Goal: Information Seeking & Learning: Learn about a topic

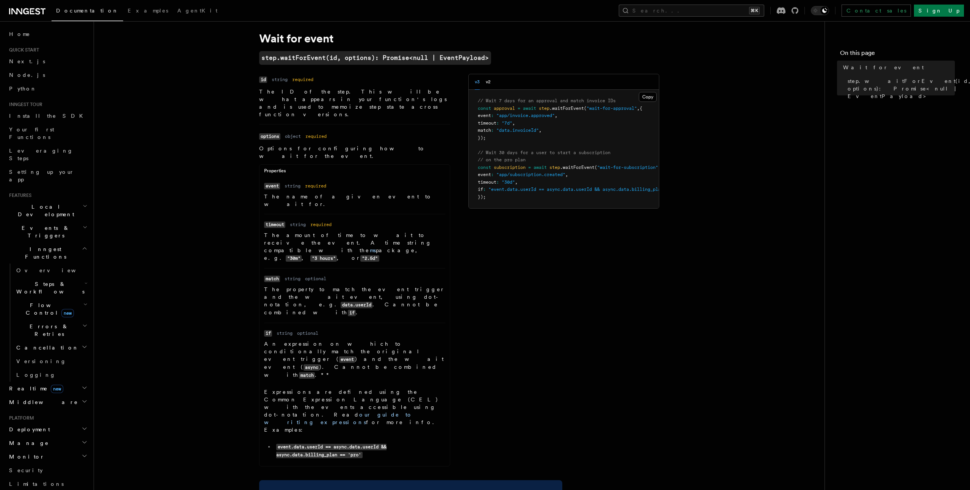
scroll to position [26, 0]
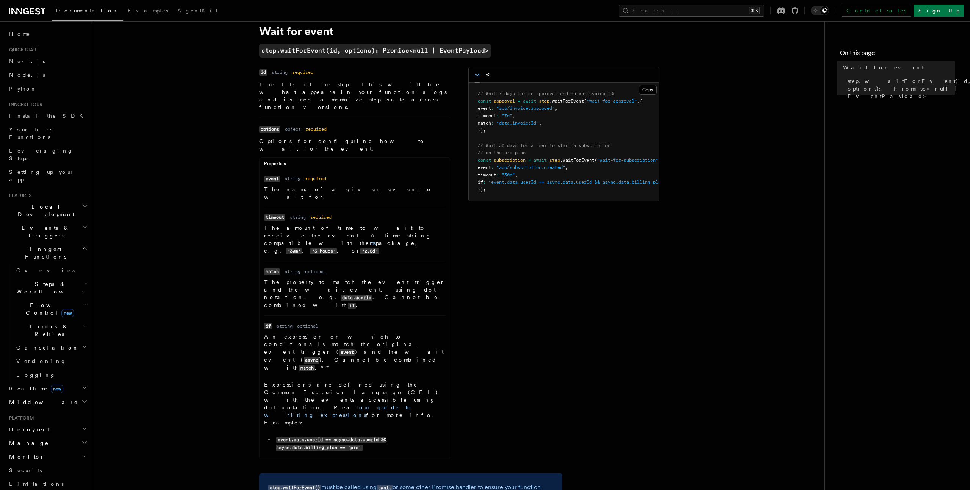
click at [189, 314] on article "References TypeScript SDK Steps Wait for event step.waitForEvent(id, options): …" at bounding box center [459, 336] width 706 height 656
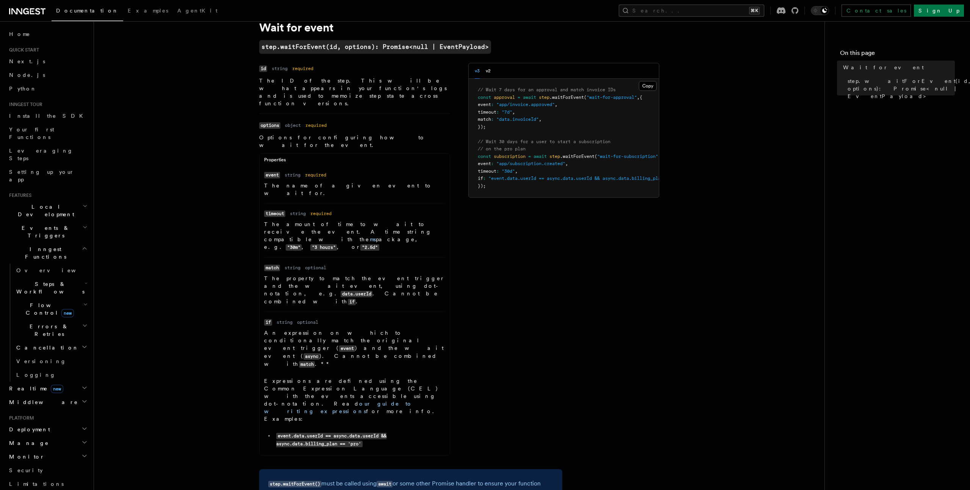
scroll to position [0, 0]
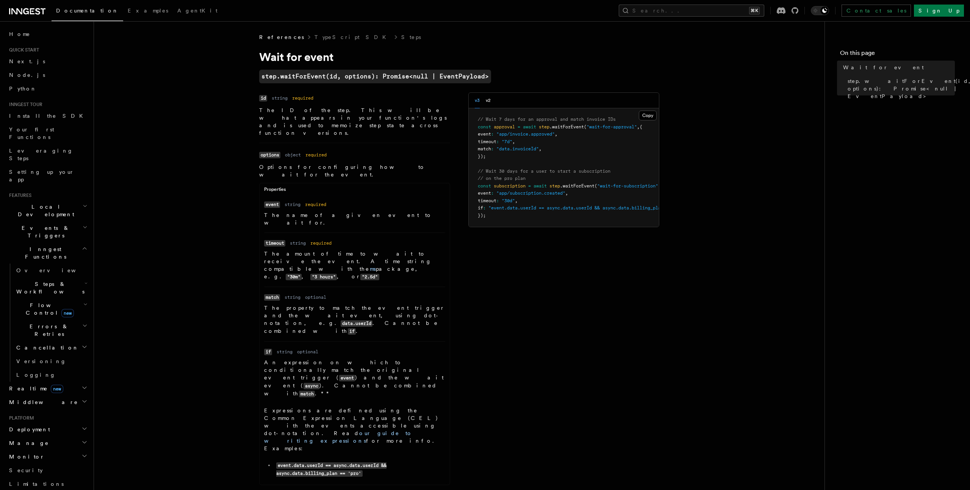
click at [34, 302] on span "Flow Control new" at bounding box center [48, 309] width 70 height 15
click at [34, 338] on span "Singleton" at bounding box center [44, 341] width 43 height 6
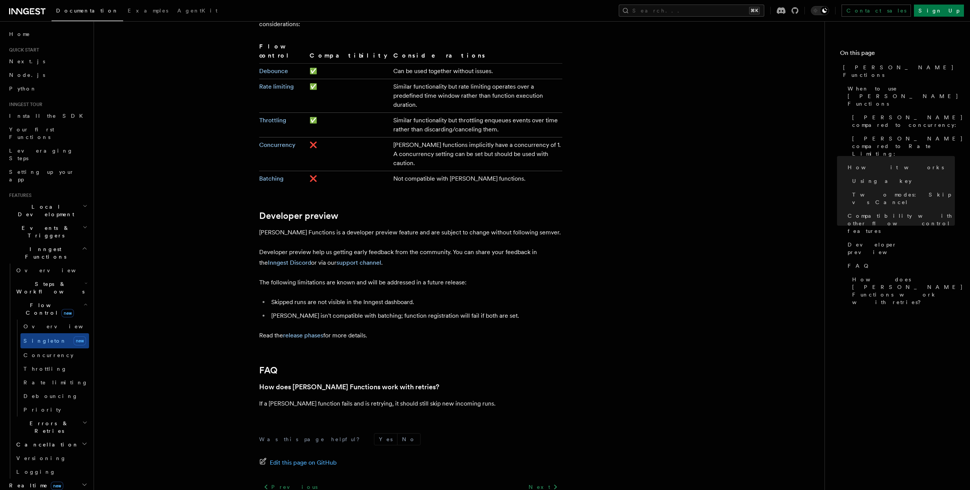
scroll to position [1348, 0]
click at [53, 420] on span "Errors & Retries" at bounding box center [47, 427] width 69 height 15
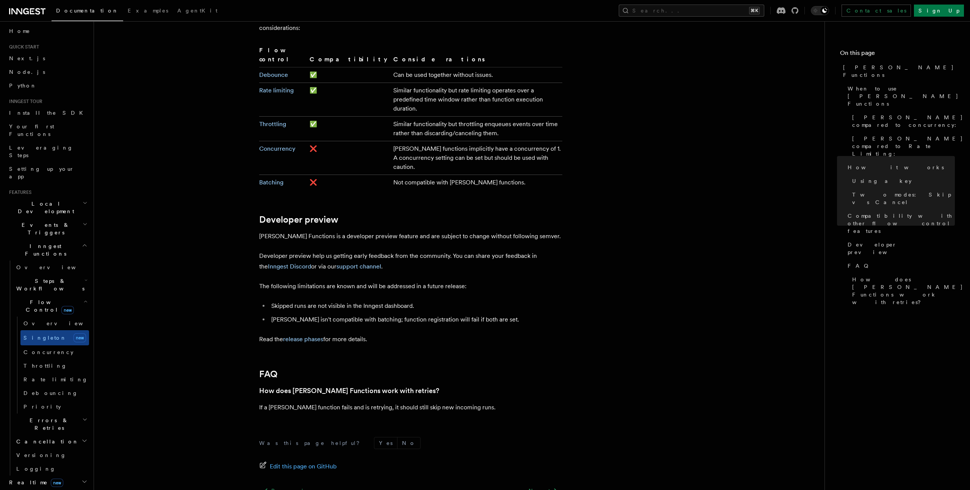
scroll to position [5, 0]
click at [45, 219] on span "Events & Triggers" at bounding box center [44, 226] width 77 height 15
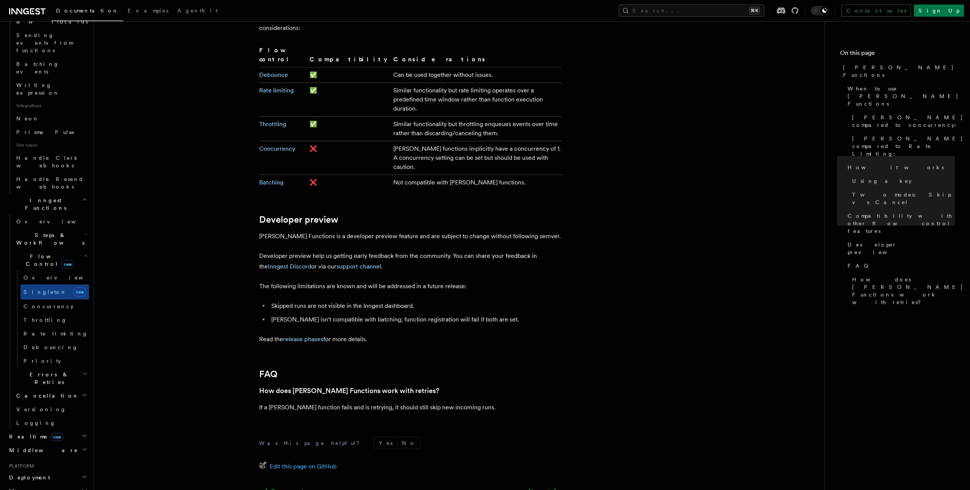
scroll to position [436, 0]
click at [67, 414] on h2 "Realtime new" at bounding box center [47, 421] width 83 height 14
click at [11, 417] on span "Realtime new" at bounding box center [34, 421] width 57 height 8
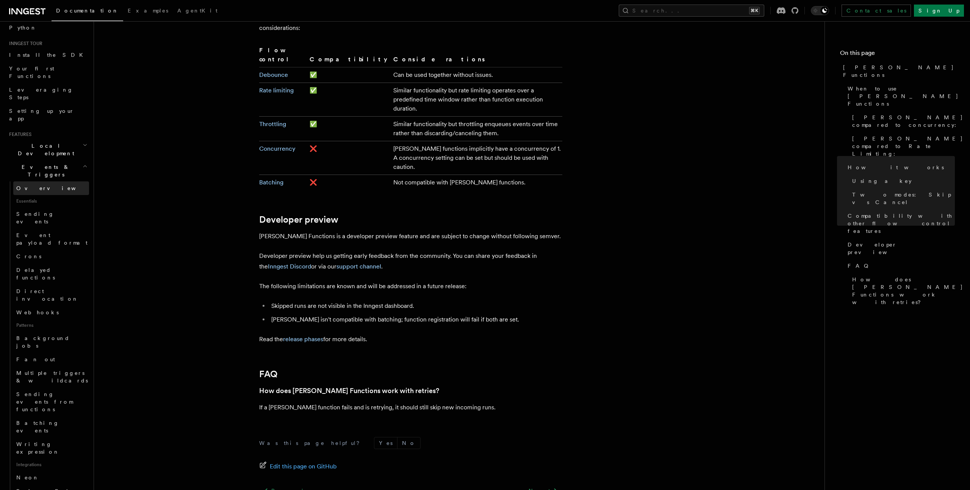
click at [30, 184] on span "Overview" at bounding box center [55, 188] width 78 height 8
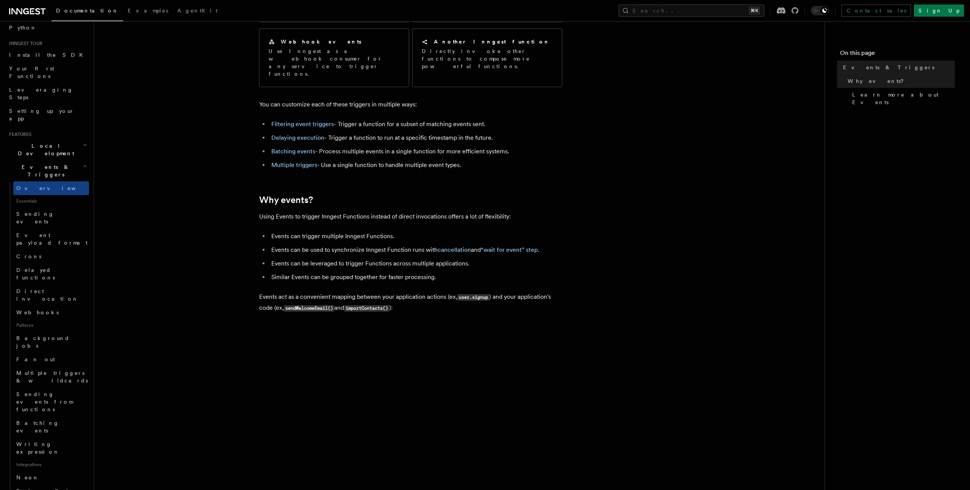
scroll to position [131, 0]
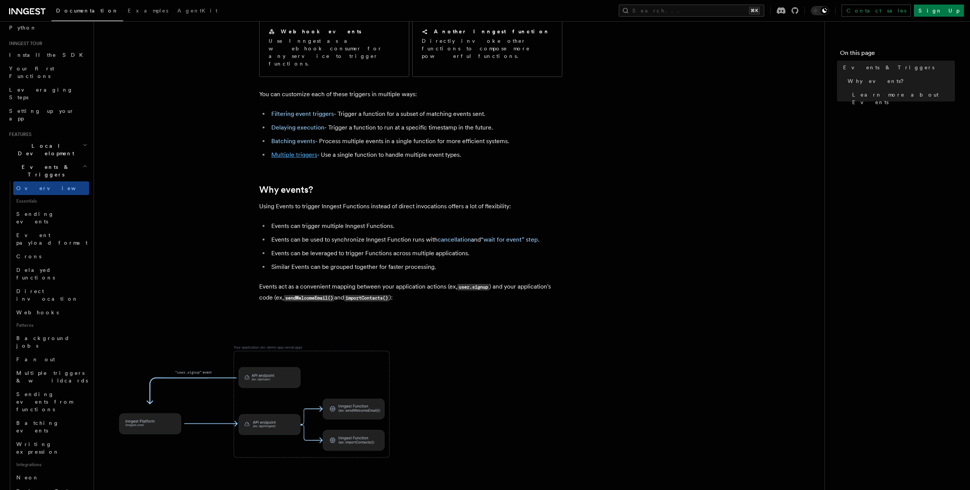
click at [296, 151] on link "Multiple triggers" at bounding box center [294, 154] width 46 height 7
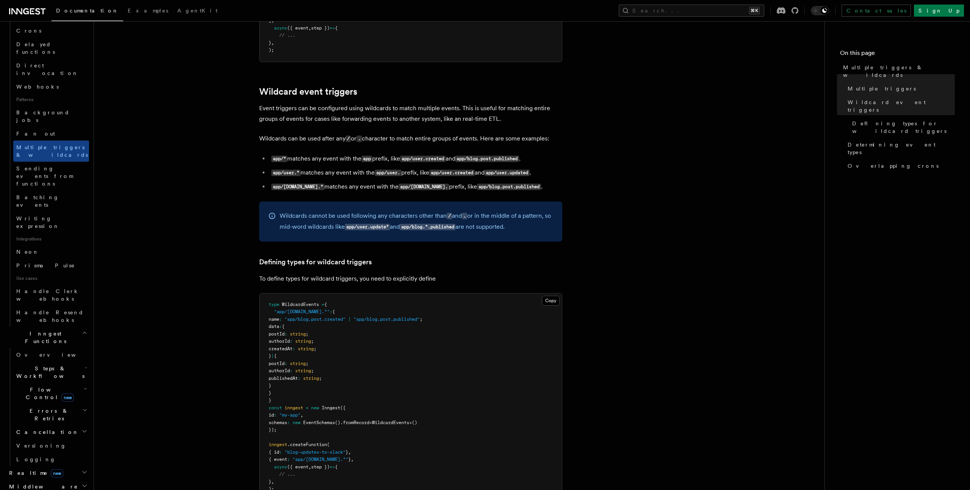
scroll to position [304, 0]
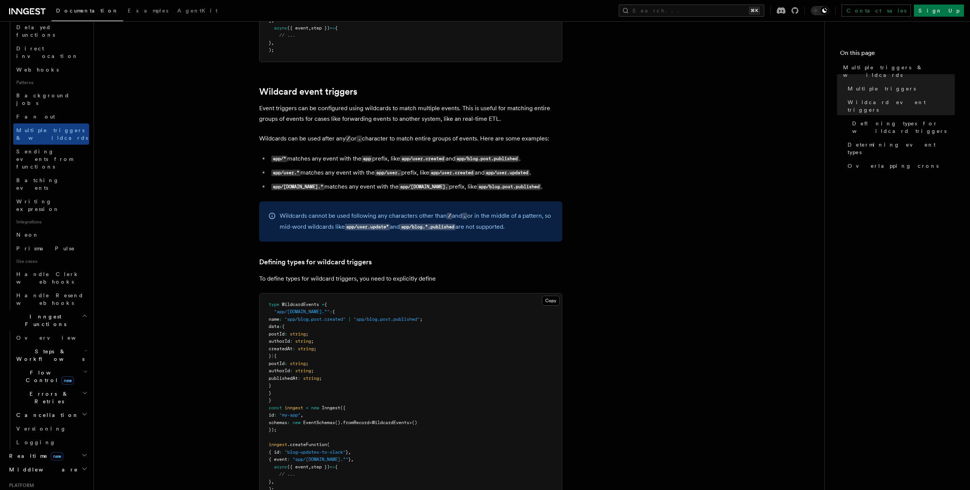
click at [58, 348] on span "Steps & Workflows" at bounding box center [48, 355] width 71 height 15
click at [44, 411] on span "Wait for events" at bounding box center [45, 418] width 45 height 14
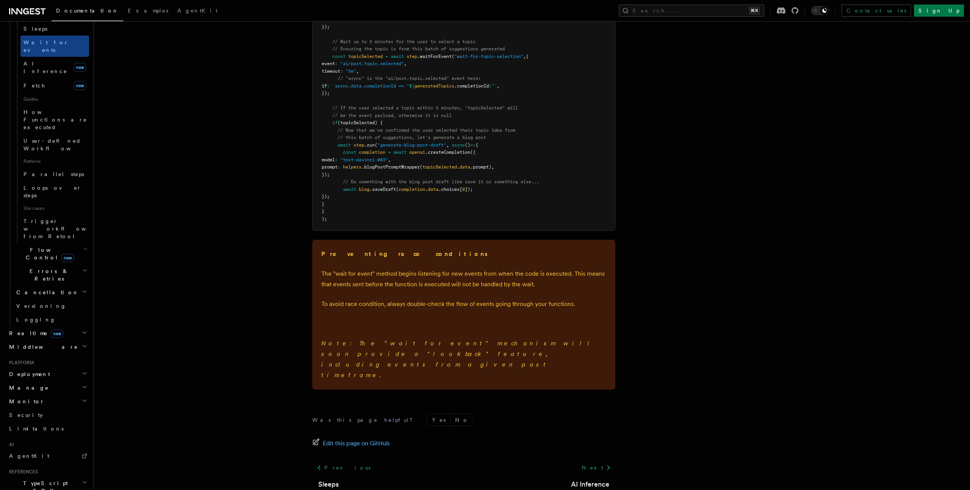
scroll to position [970, 0]
